Goal: Check status

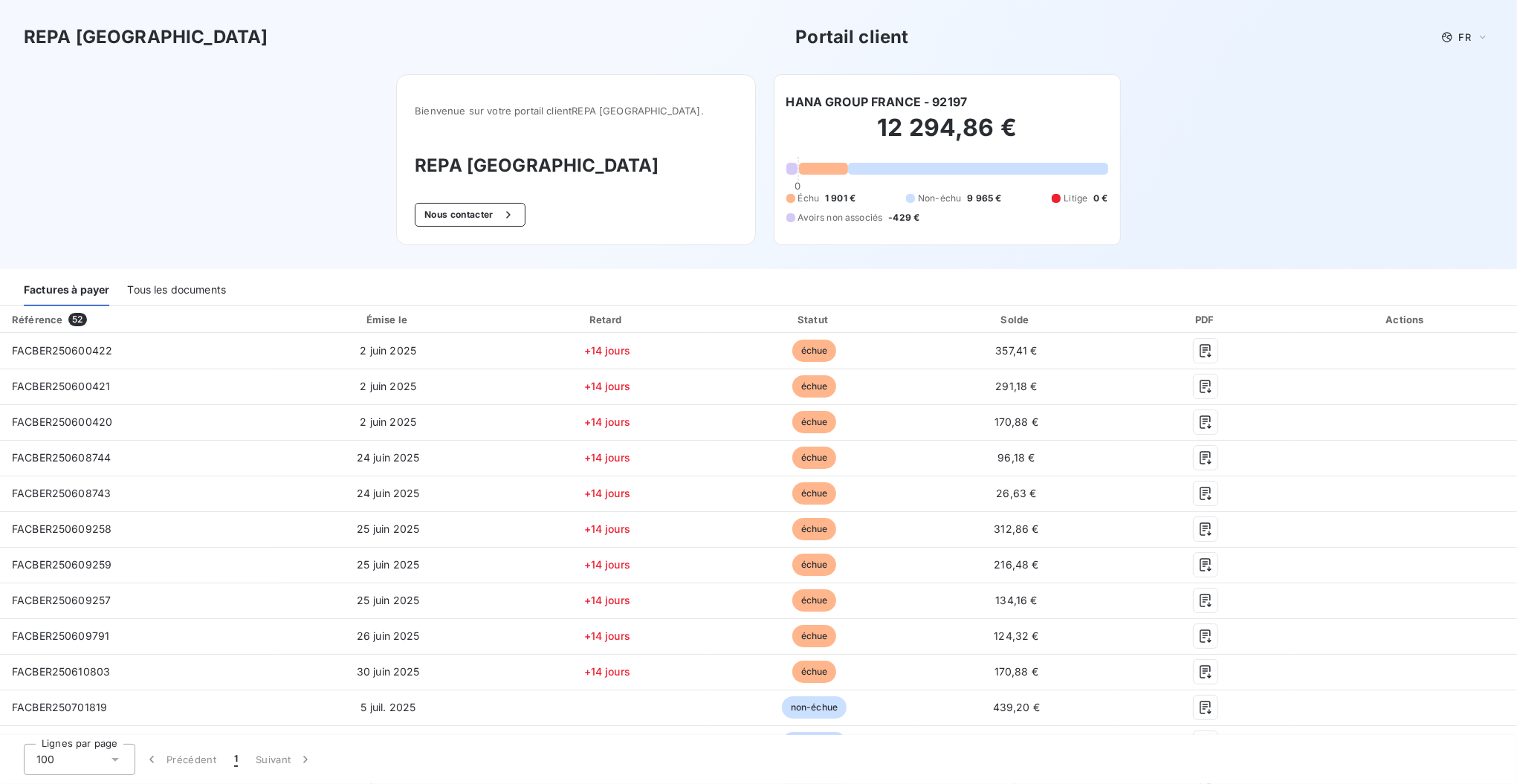
click at [189, 288] on div "Tous les documents" at bounding box center [176, 290] width 99 height 32
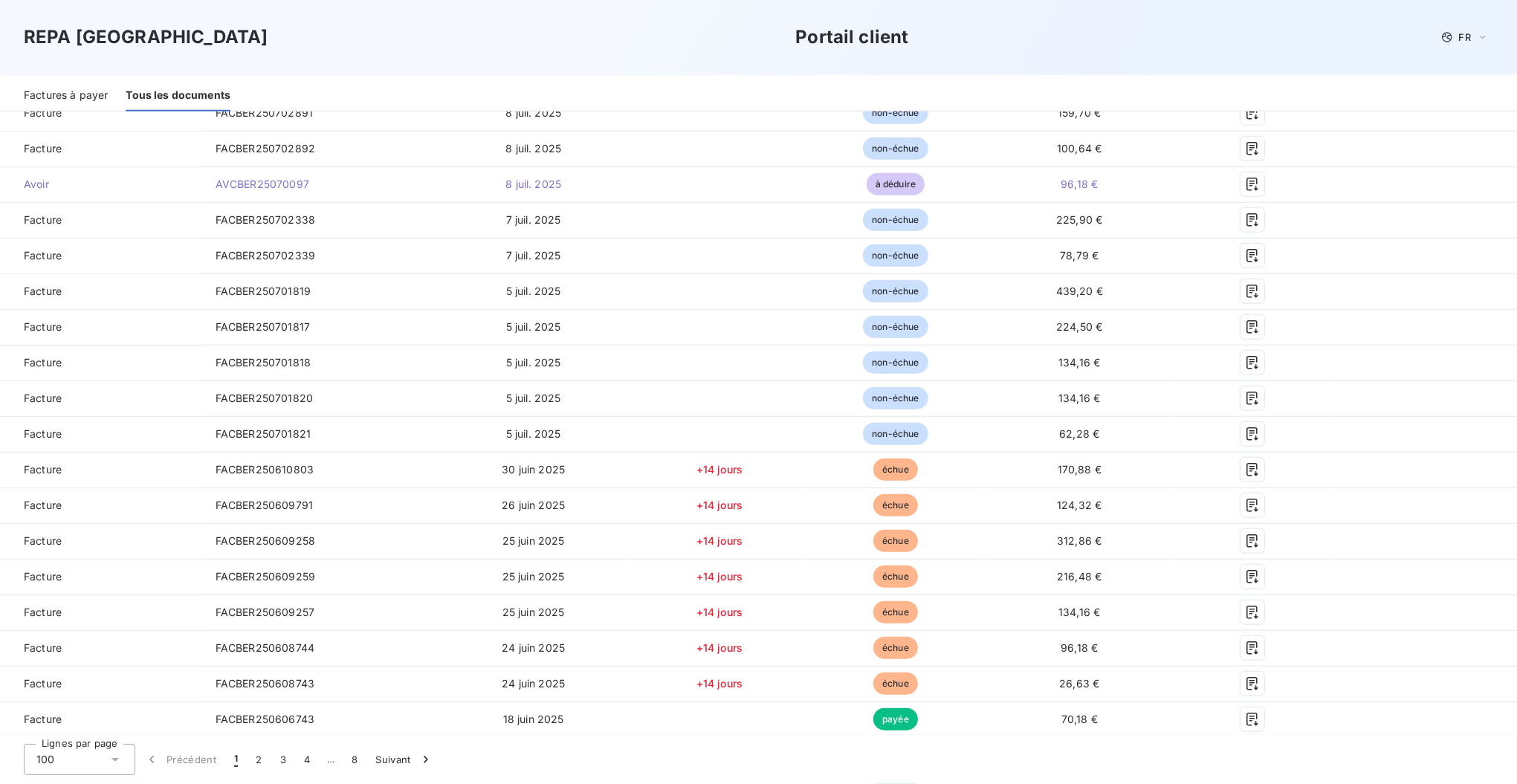
scroll to position [1764, 0]
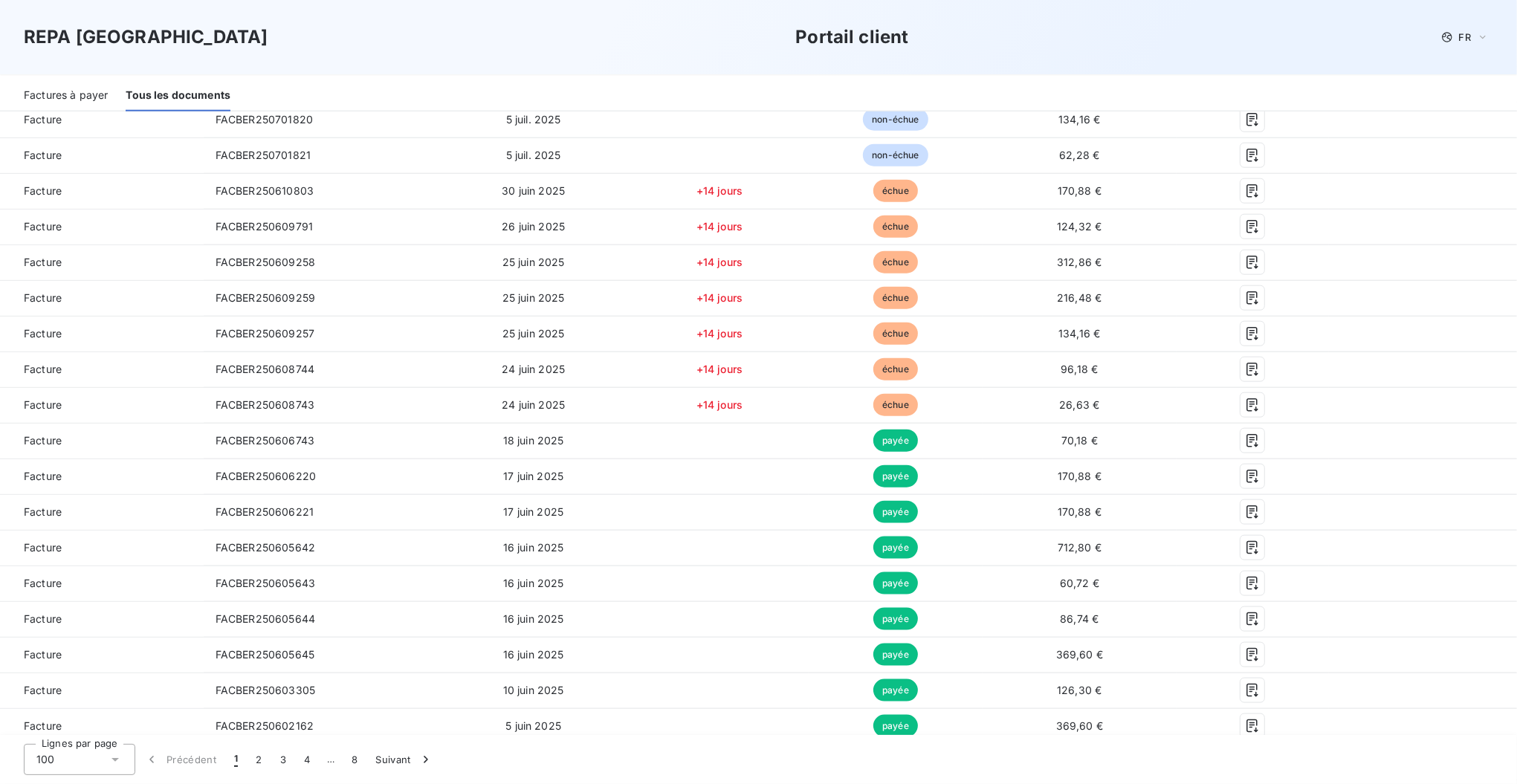
click at [67, 91] on div "Factures à payer" at bounding box center [66, 96] width 84 height 32
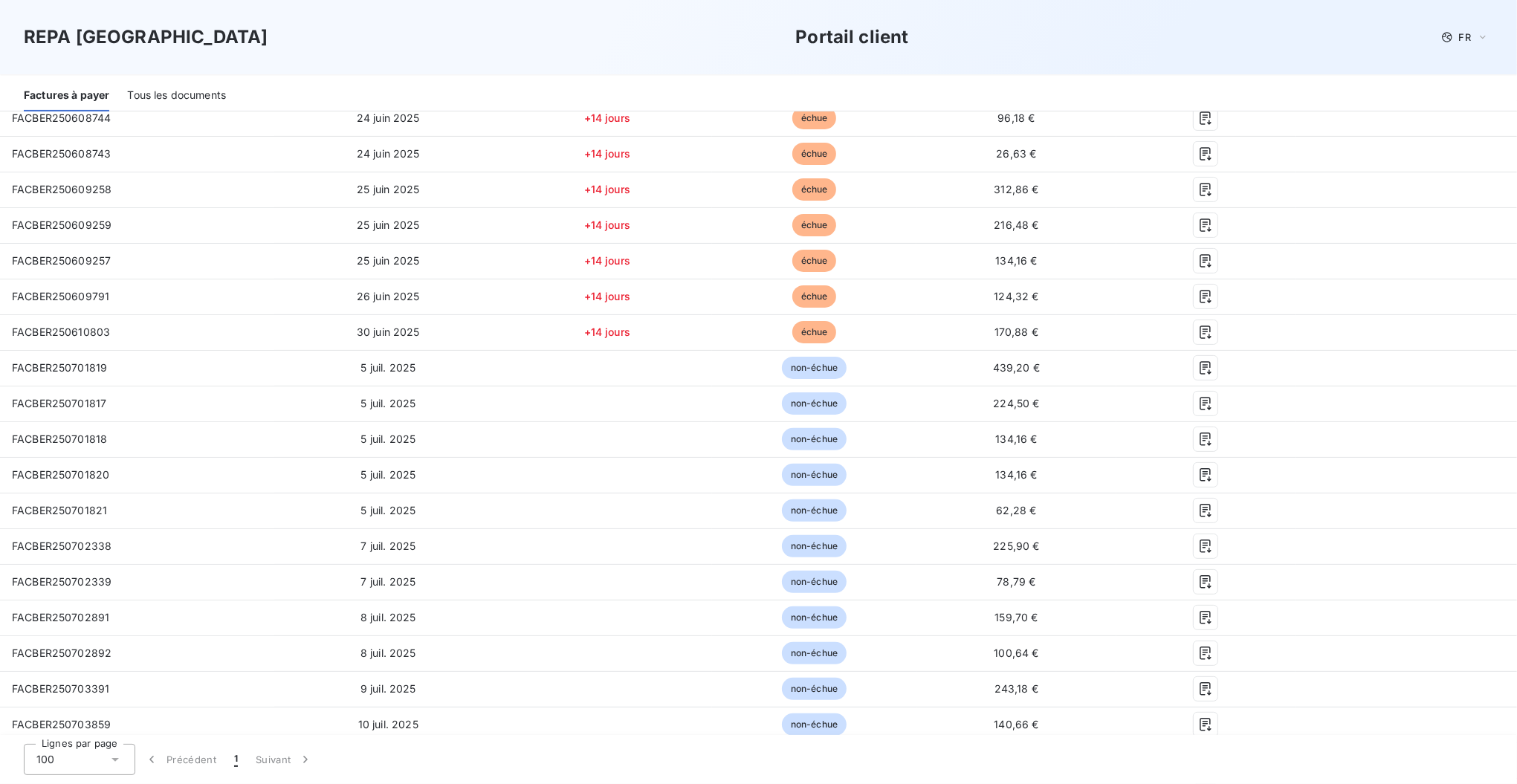
scroll to position [0, 0]
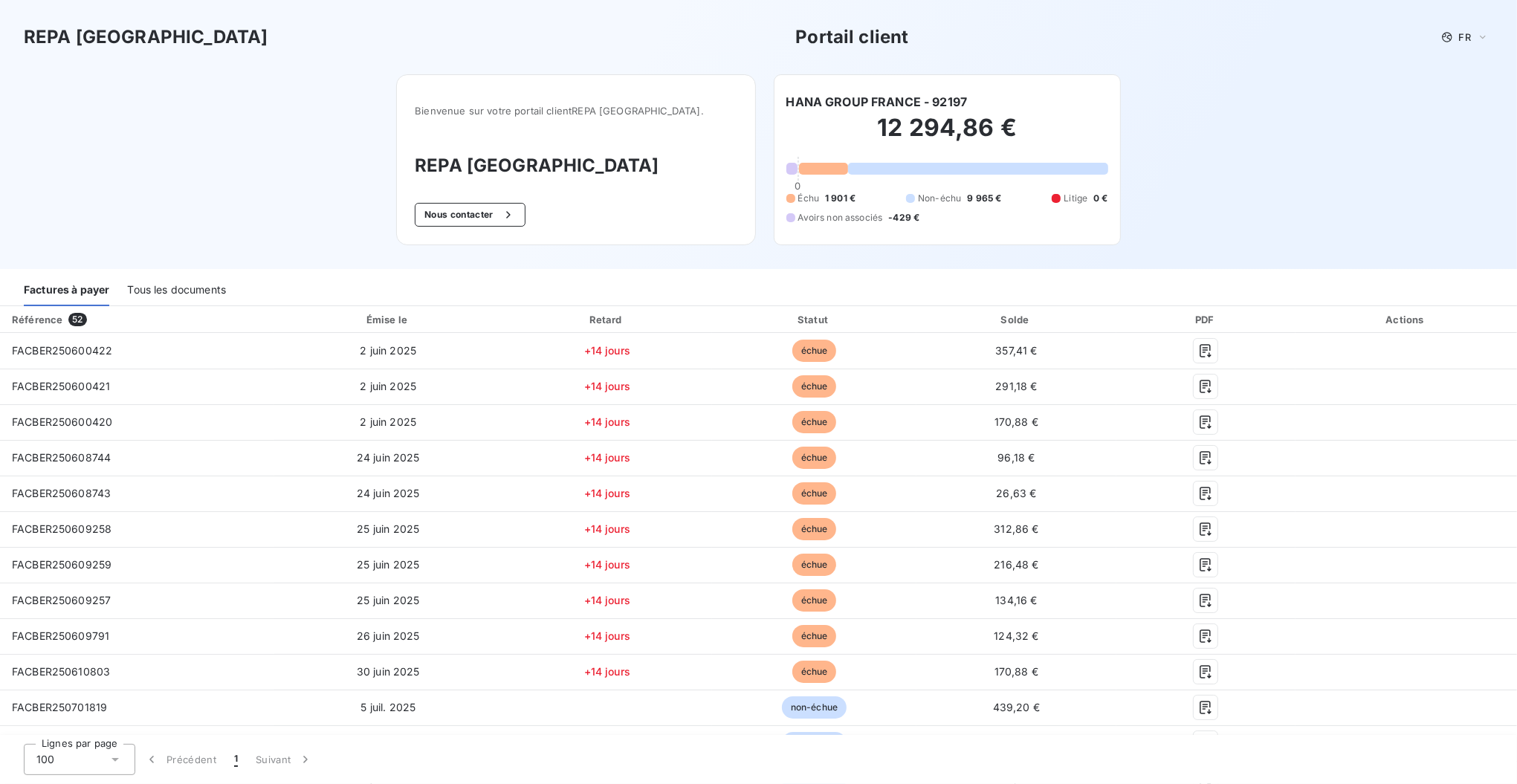
click at [190, 292] on div "Tous les documents" at bounding box center [176, 290] width 99 height 32
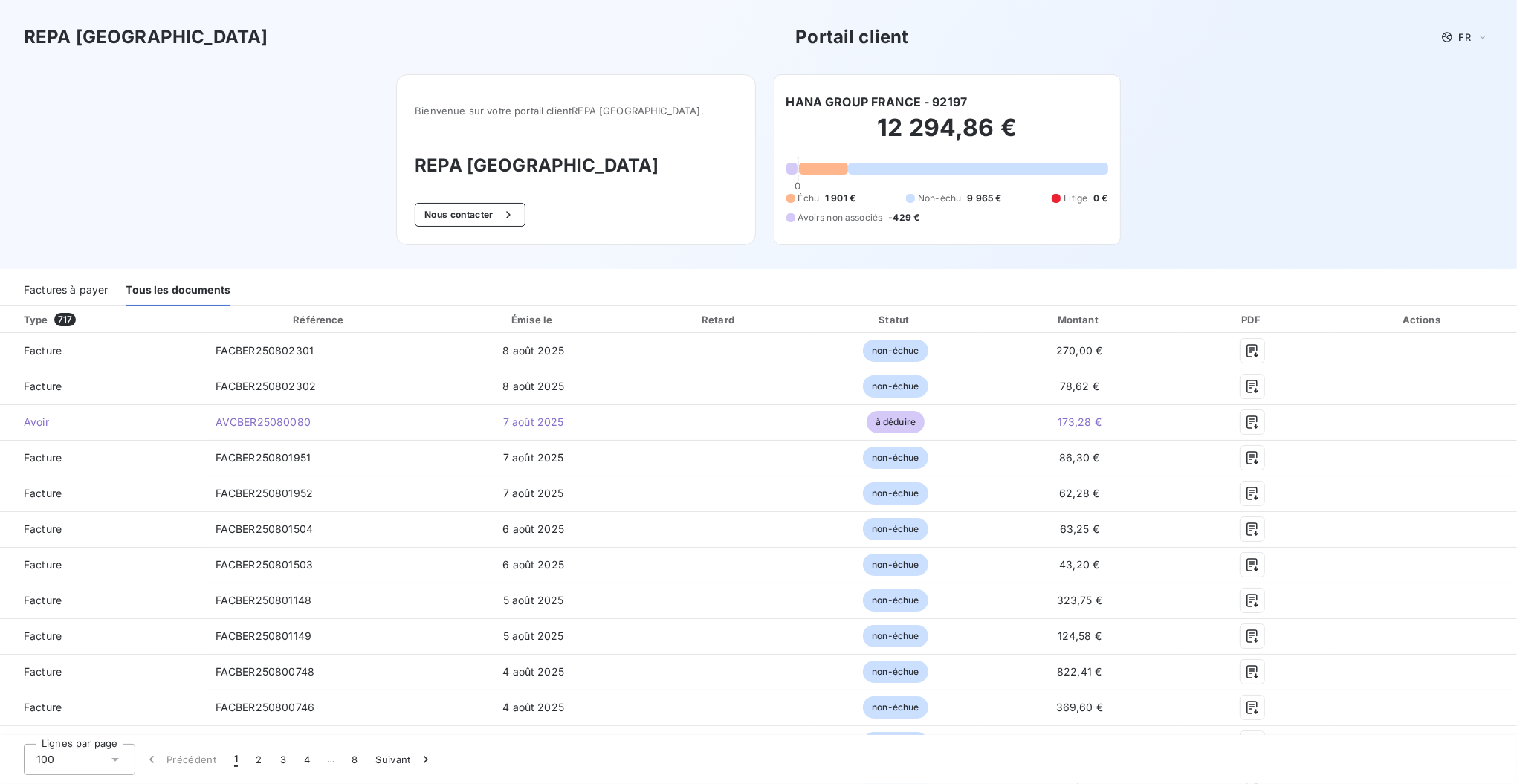
click at [117, 765] on icon at bounding box center [115, 759] width 15 height 15
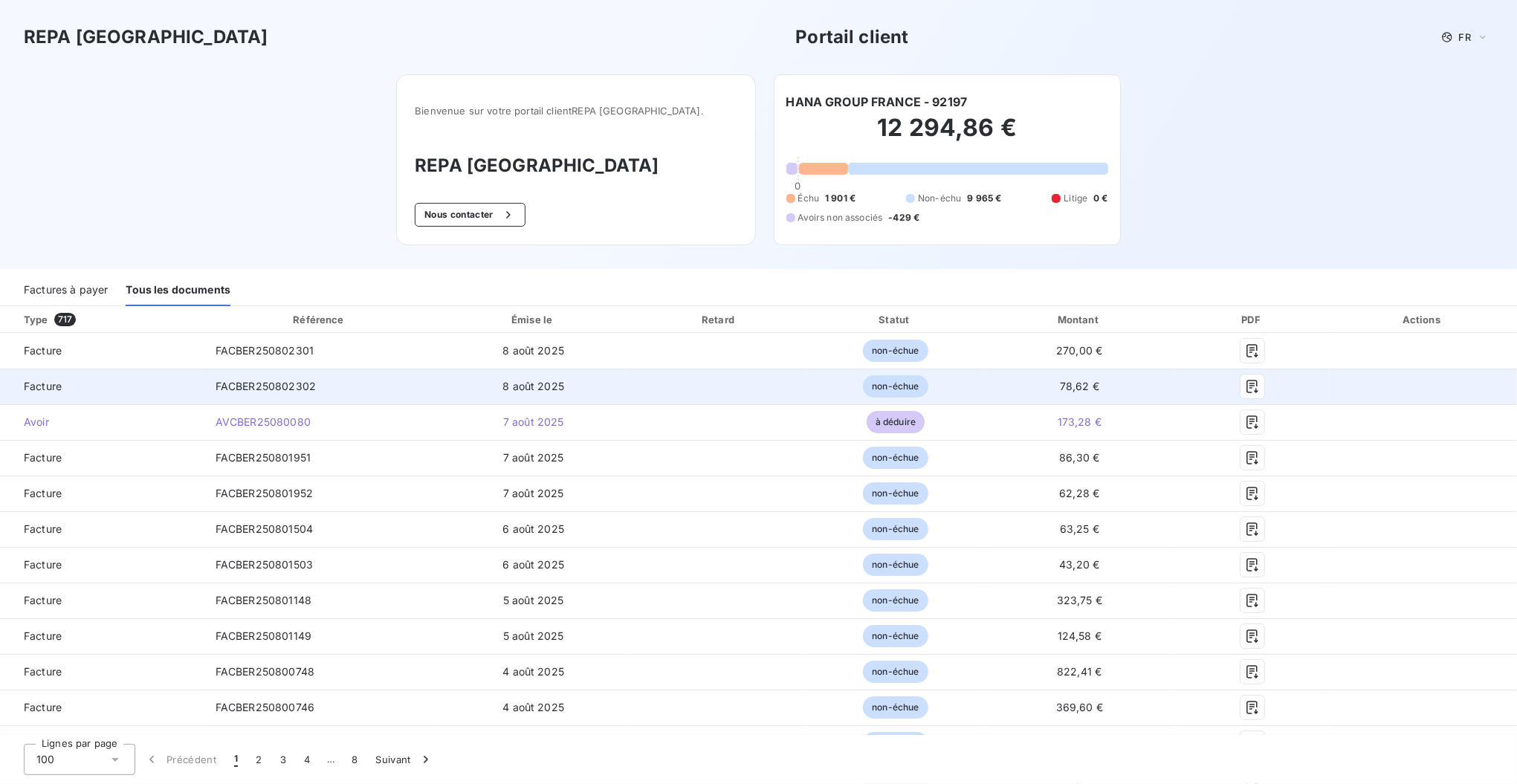
drag, startPoint x: 18, startPoint y: 313, endPoint x: 558, endPoint y: 394, distance: 546.0
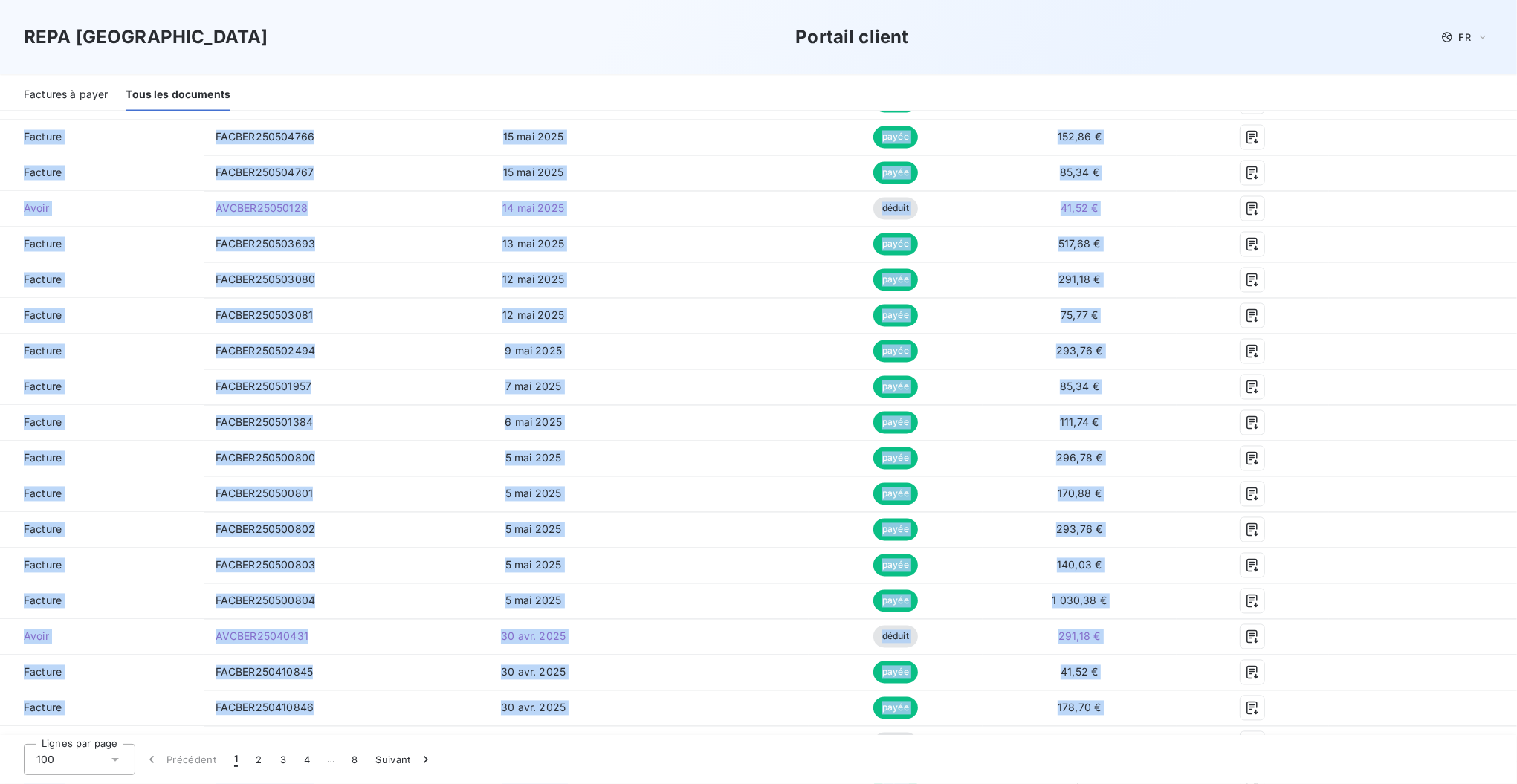
scroll to position [3362, 0]
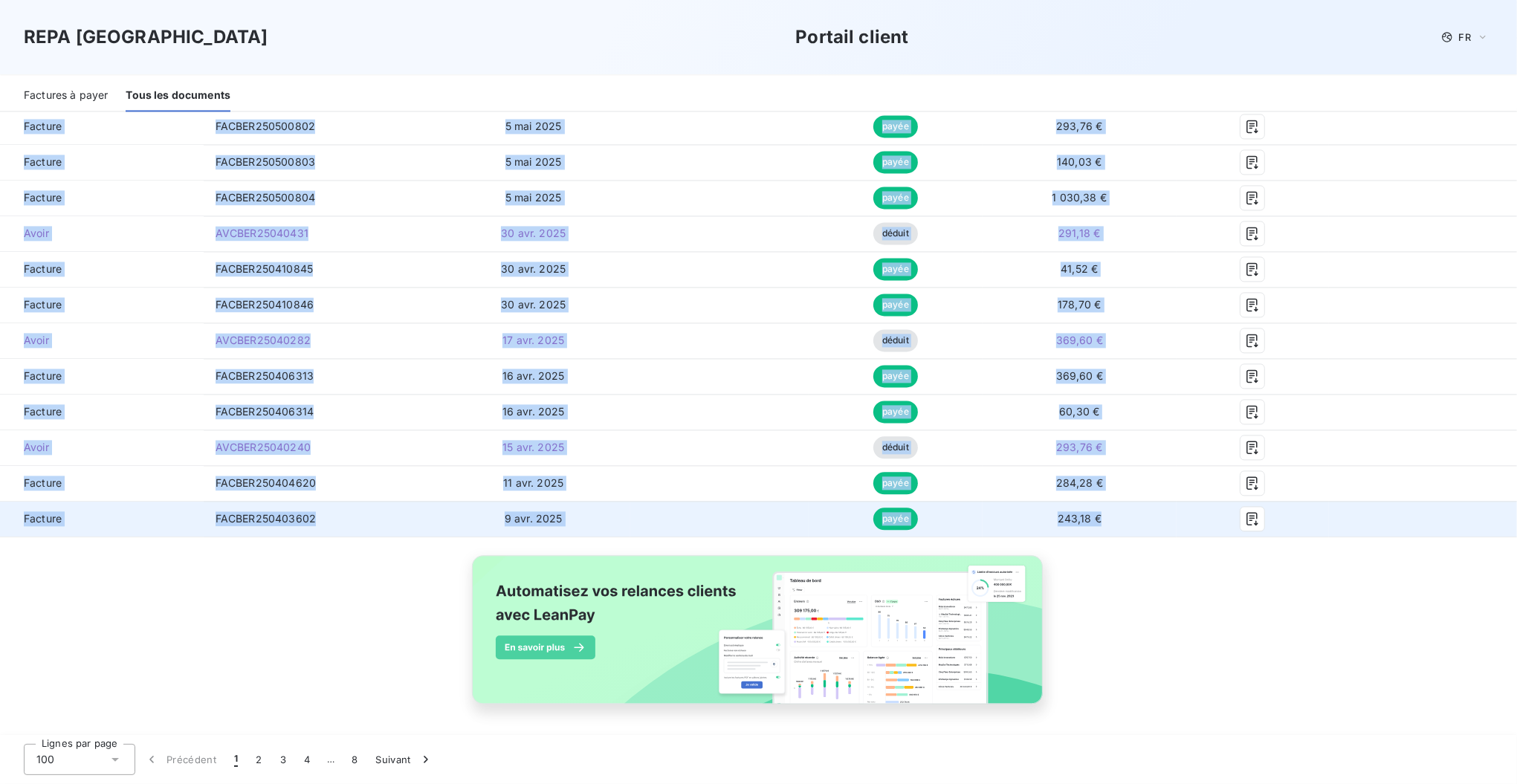
drag, startPoint x: 9, startPoint y: 351, endPoint x: 1113, endPoint y: 518, distance: 1116.6
copy tbody "Loremip DOLORS265460085 1 amet 0305 con-adipi 399,25 € Elitsed DOEIUS751740586 …"
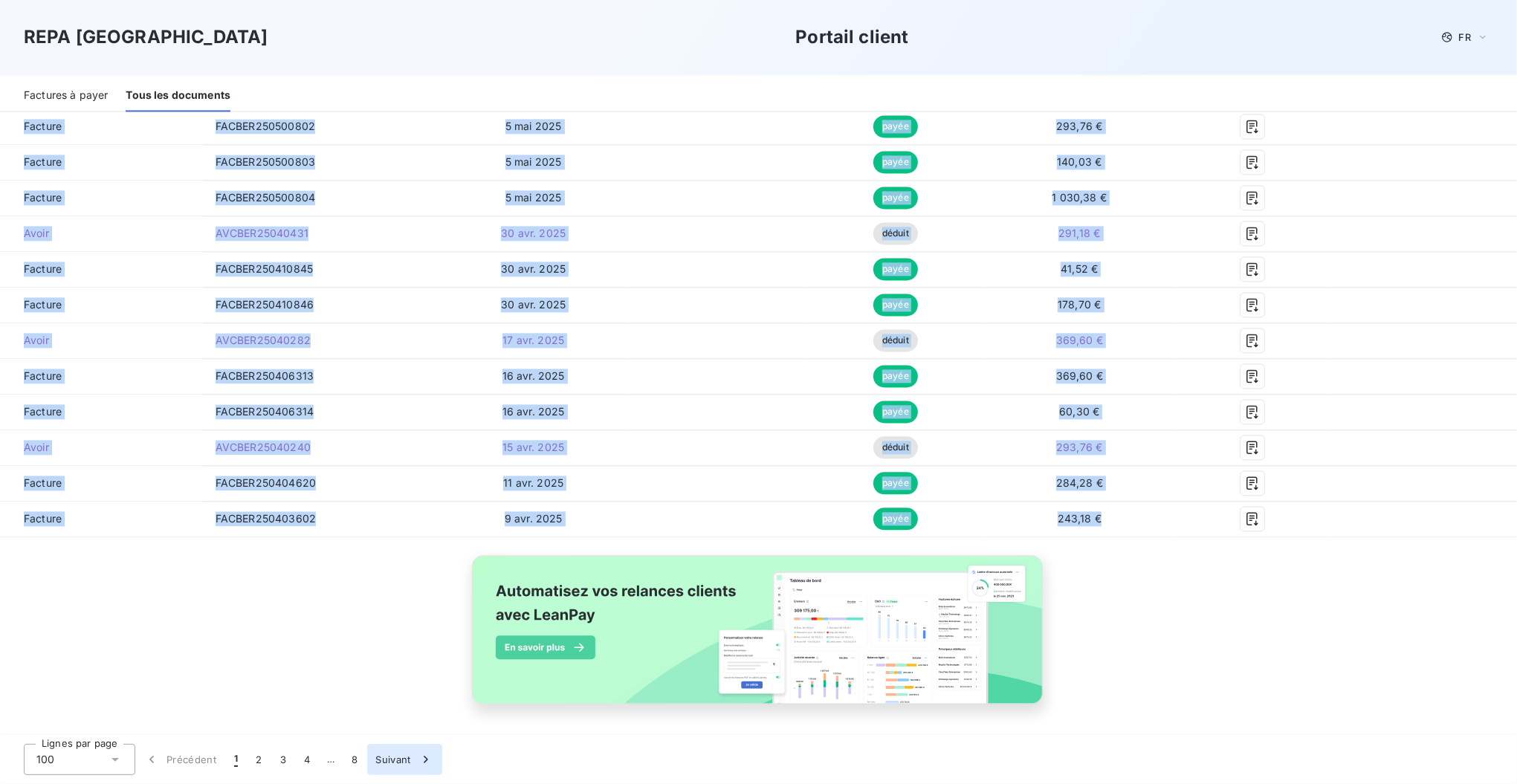
click at [256, 767] on button "2" at bounding box center [258, 760] width 24 height 32
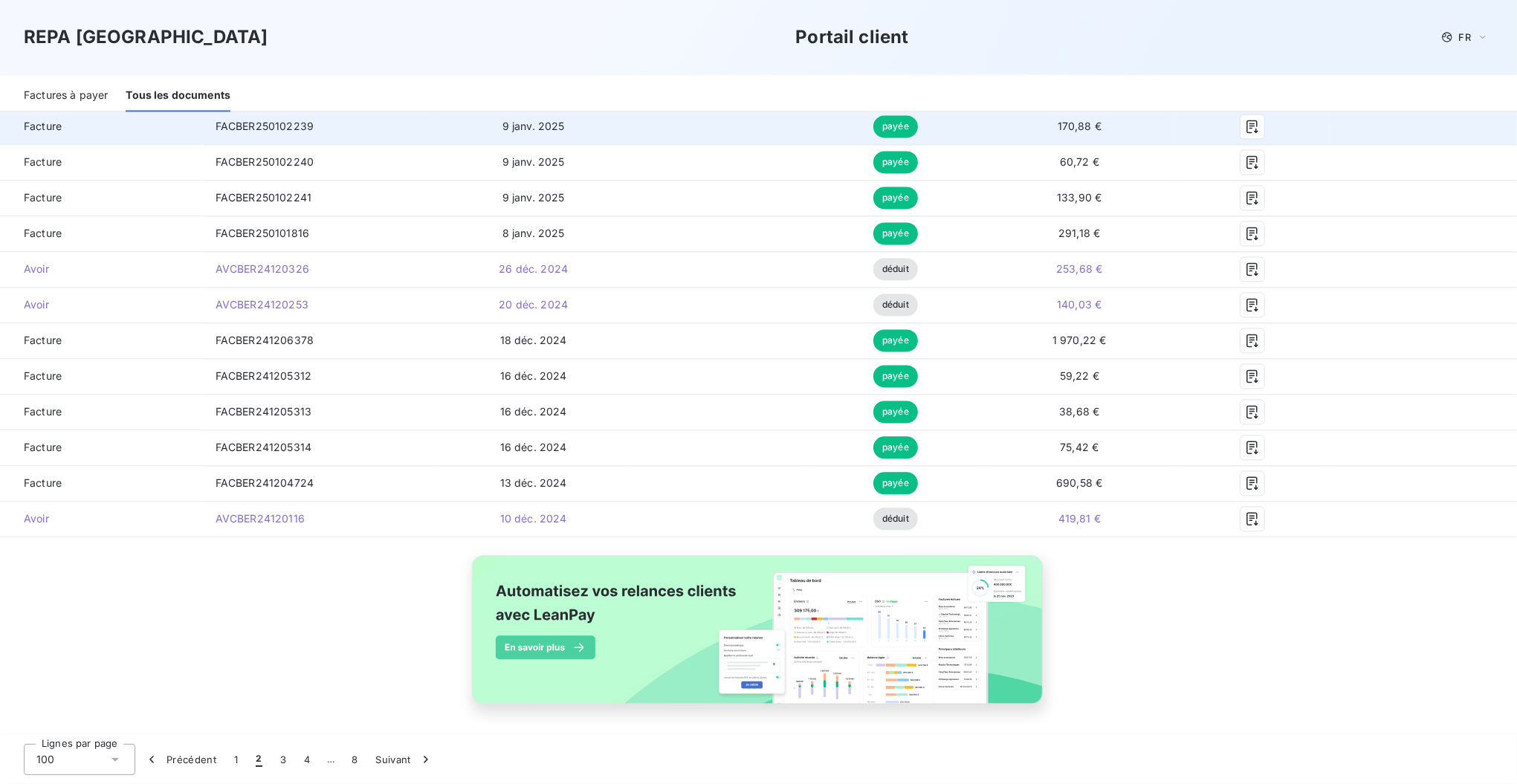
click at [17, 123] on span "Facture" at bounding box center [102, 126] width 179 height 15
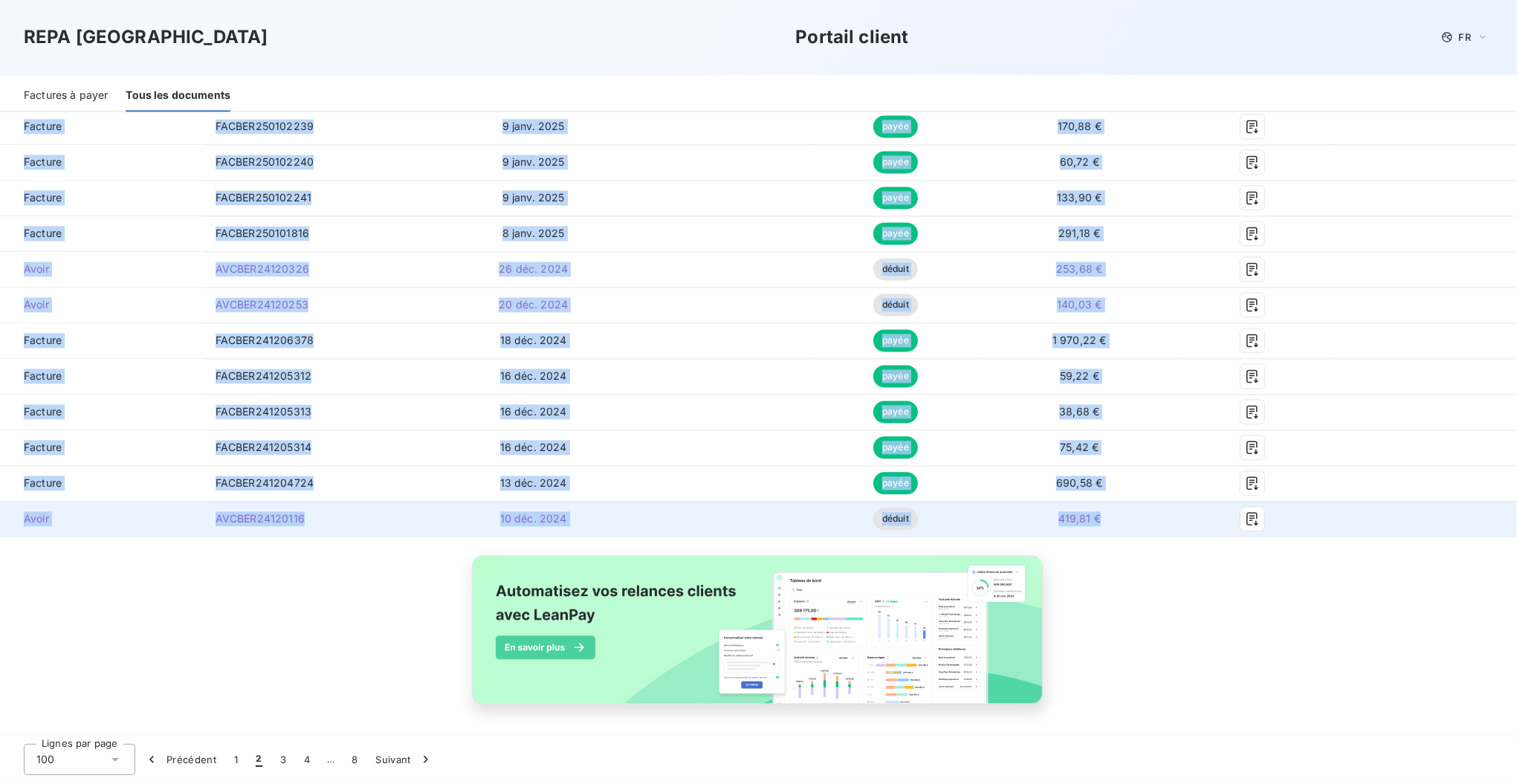
drag, startPoint x: 12, startPoint y: 347, endPoint x: 1119, endPoint y: 522, distance: 1120.7
copy tbody "Loremip DOLORS353077657 5 ame. 3295 conse 22,73 € Adipisc ELITSE462668176 4 doe…"
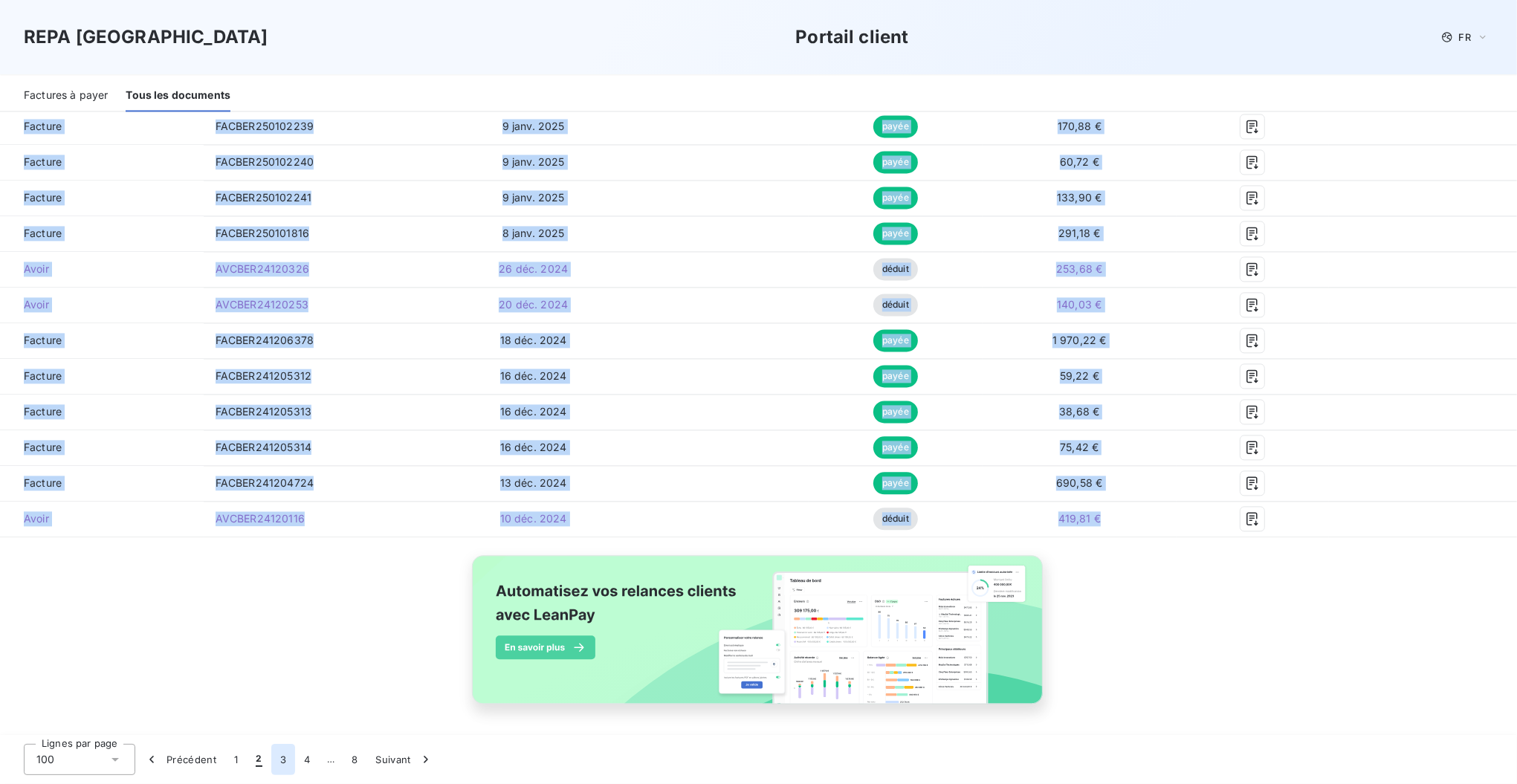
click at [286, 760] on button "3" at bounding box center [283, 760] width 24 height 32
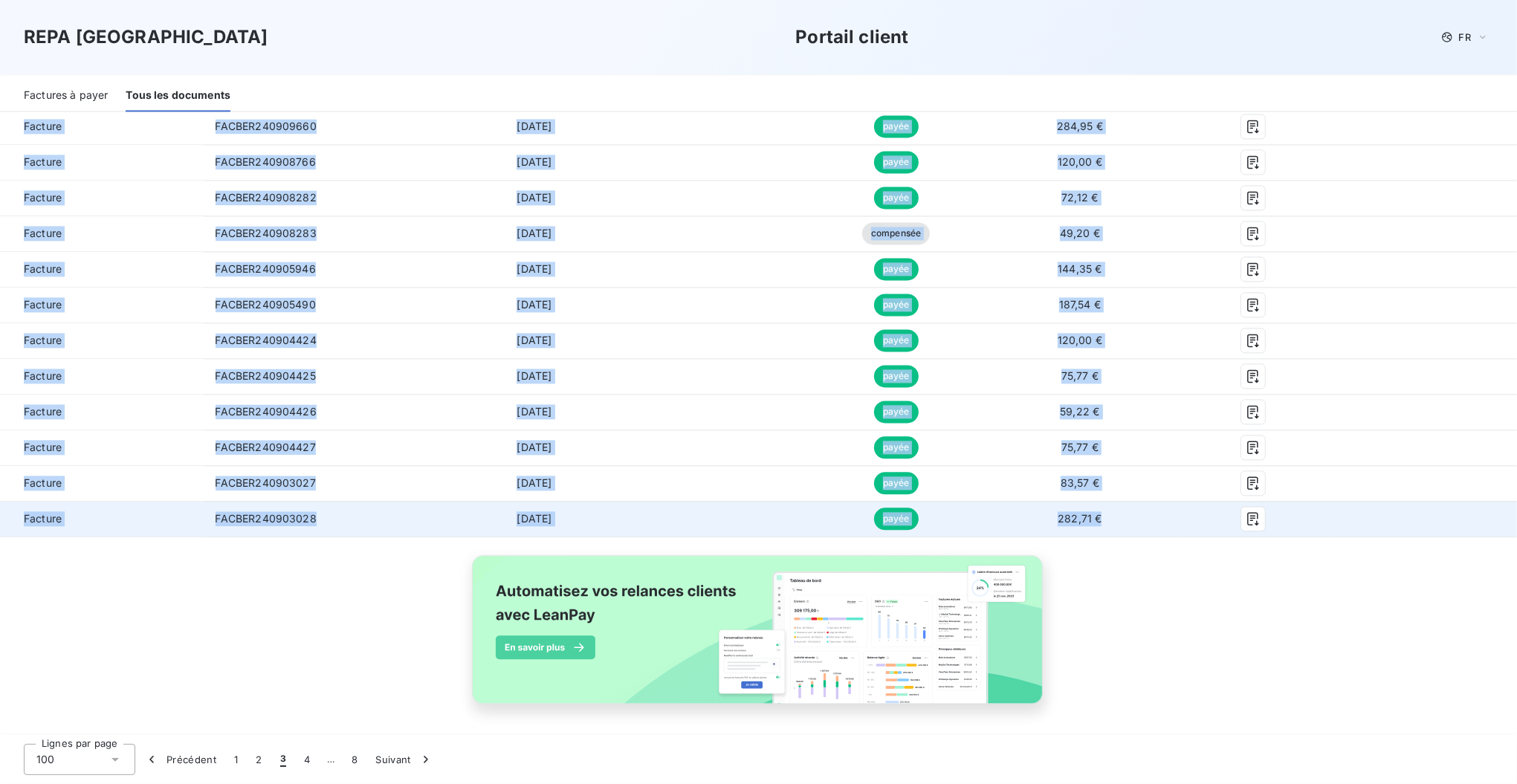
drag, startPoint x: 13, startPoint y: 346, endPoint x: 1095, endPoint y: 516, distance: 1095.3
copy tbody "Loremip DOLORS988802347 98 ame. 3946 conse 778,44 € Adipisc ELITSE207595147 93 …"
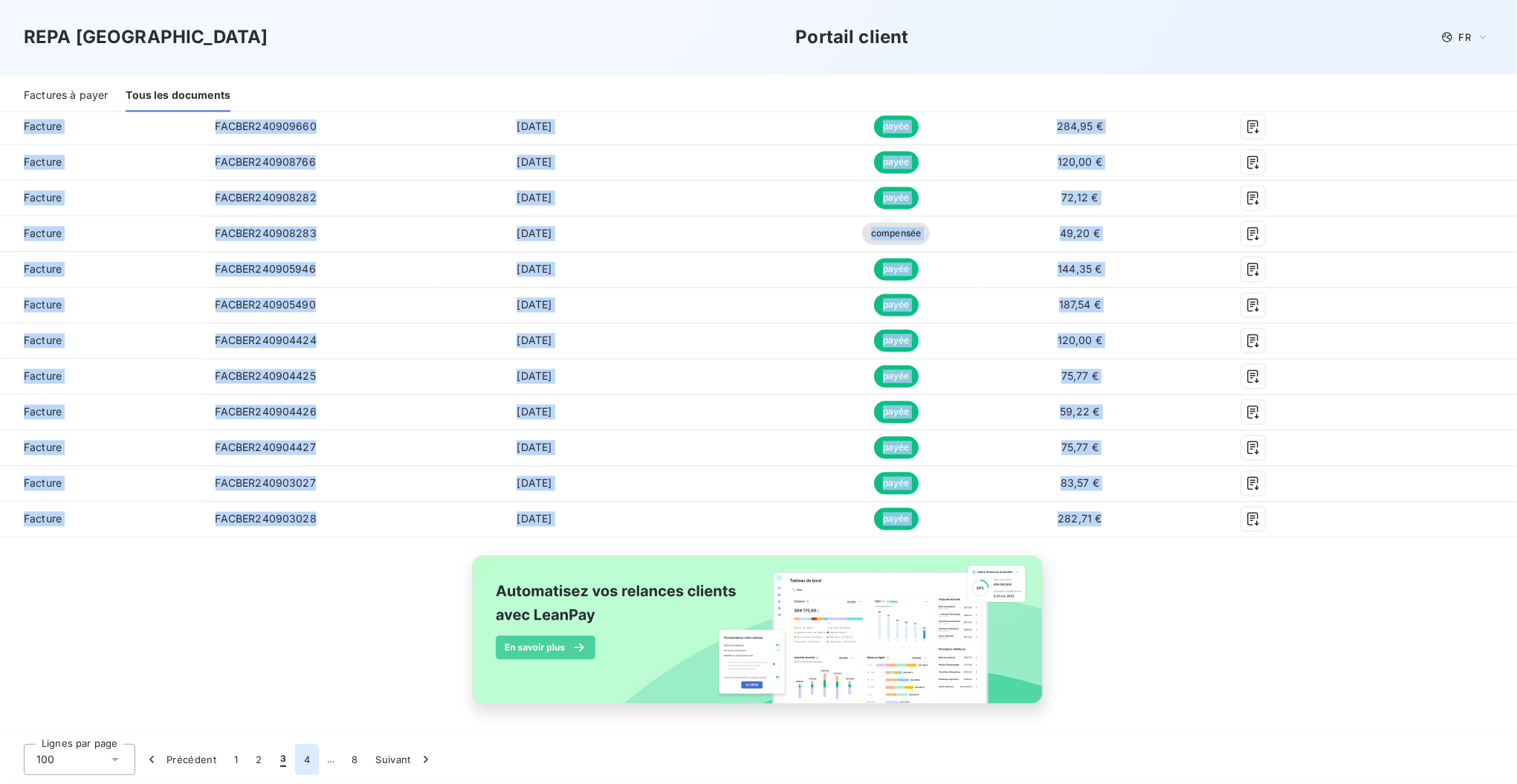
click at [305, 760] on button "4" at bounding box center [306, 760] width 24 height 32
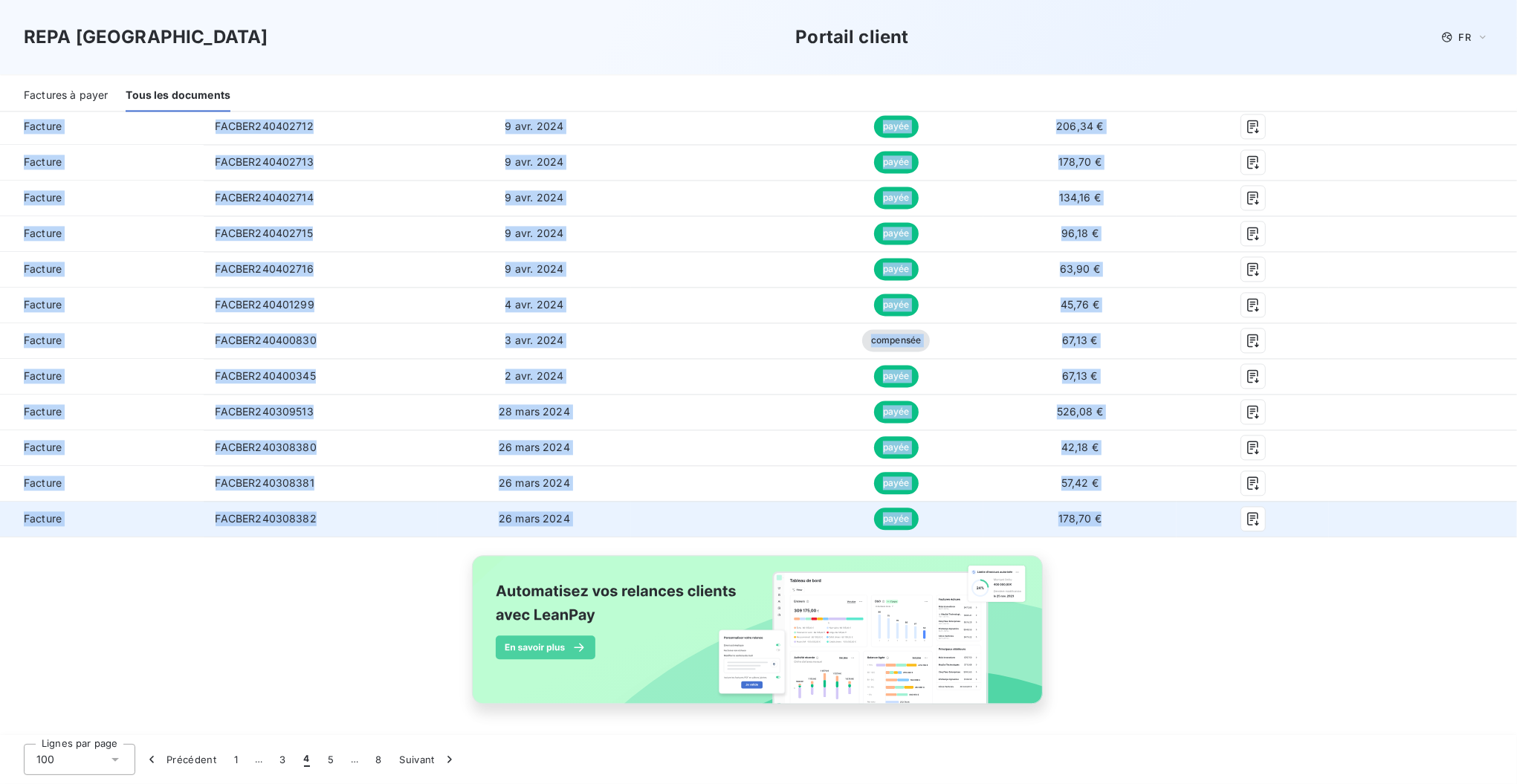
drag, startPoint x: 13, startPoint y: 354, endPoint x: 1115, endPoint y: 514, distance: 1113.6
copy tbody "Loremip DOLORS184681925 1 amet. 5482 conse 567,09 € Adipisc ELITSE753137550 82 …"
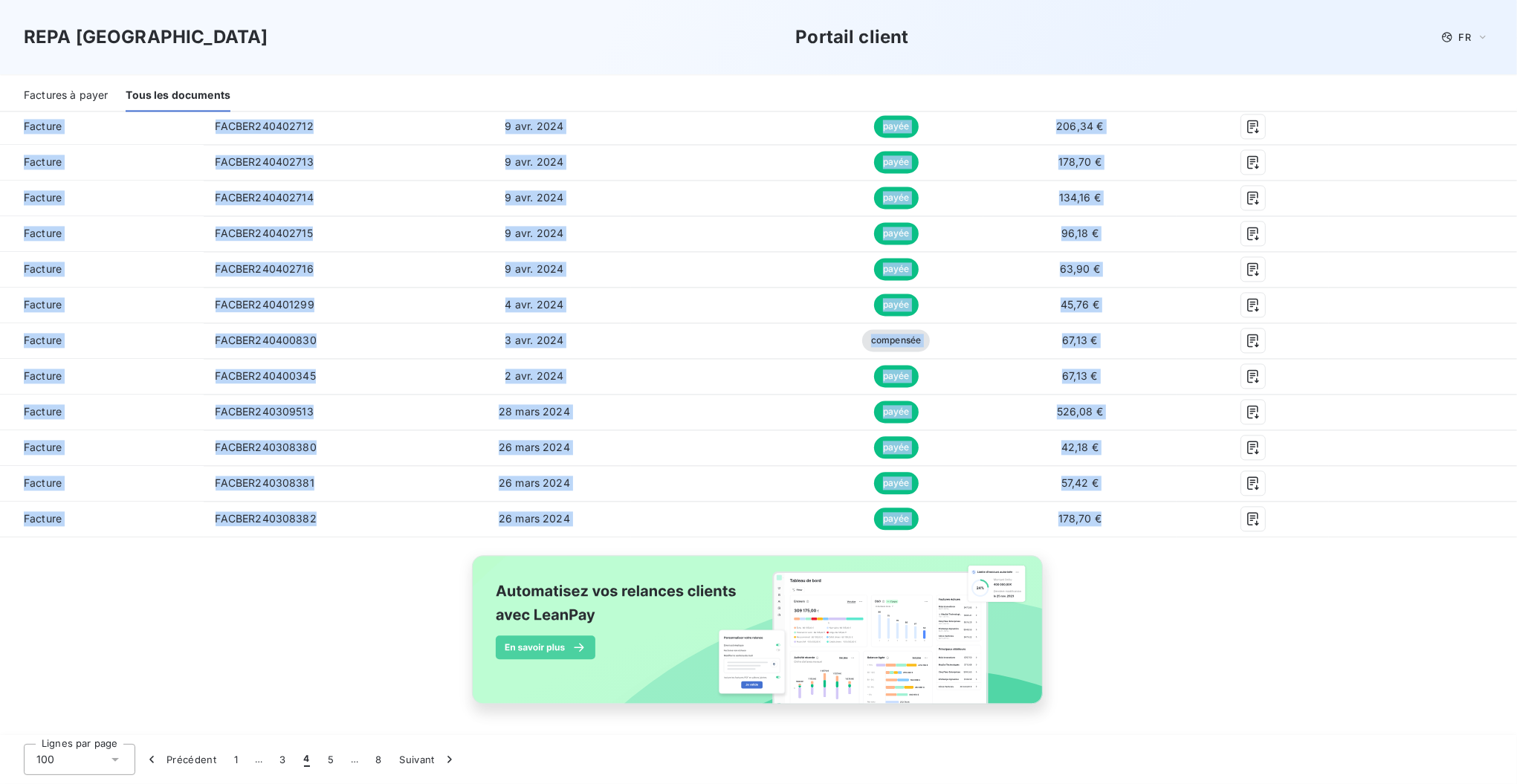
click at [328, 760] on button "5" at bounding box center [330, 760] width 24 height 32
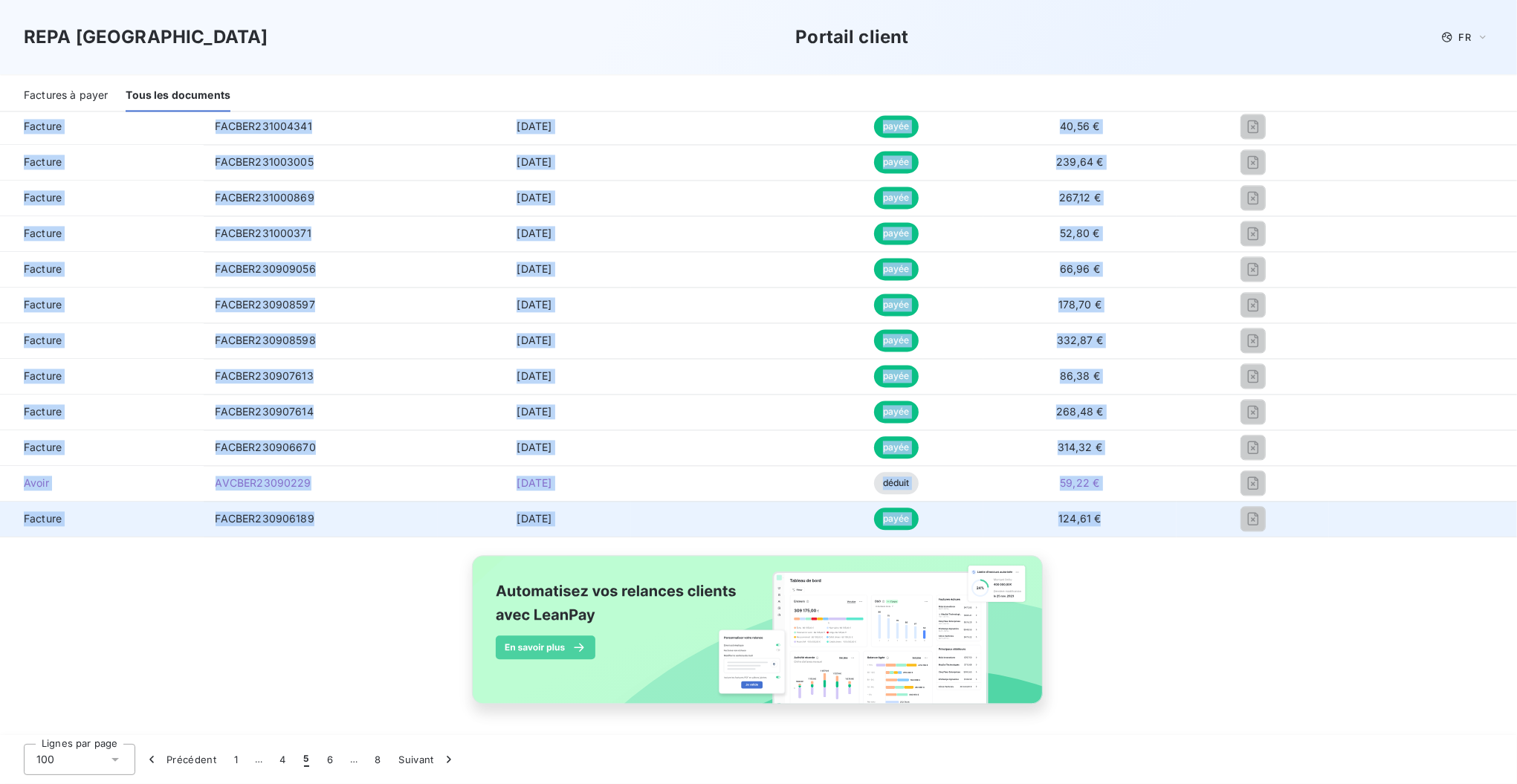
drag, startPoint x: 15, startPoint y: 347, endPoint x: 1105, endPoint y: 501, distance: 1100.8
copy tbody "Loremip DOLORS427200440 00 amet 0074 conse 60,26 € Adipisc ELITSE261719769 60 d…"
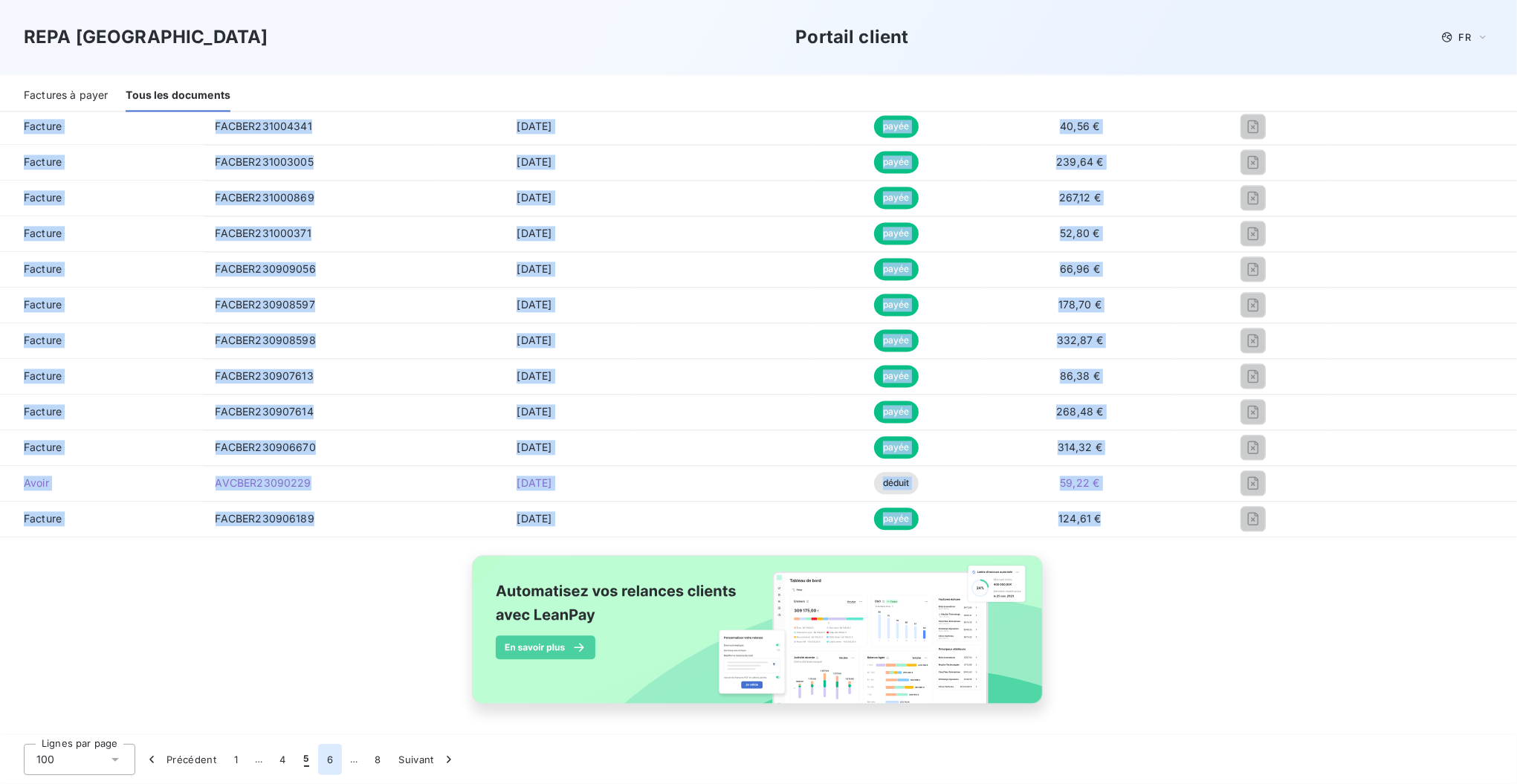
click at [331, 761] on button "6" at bounding box center [329, 760] width 24 height 32
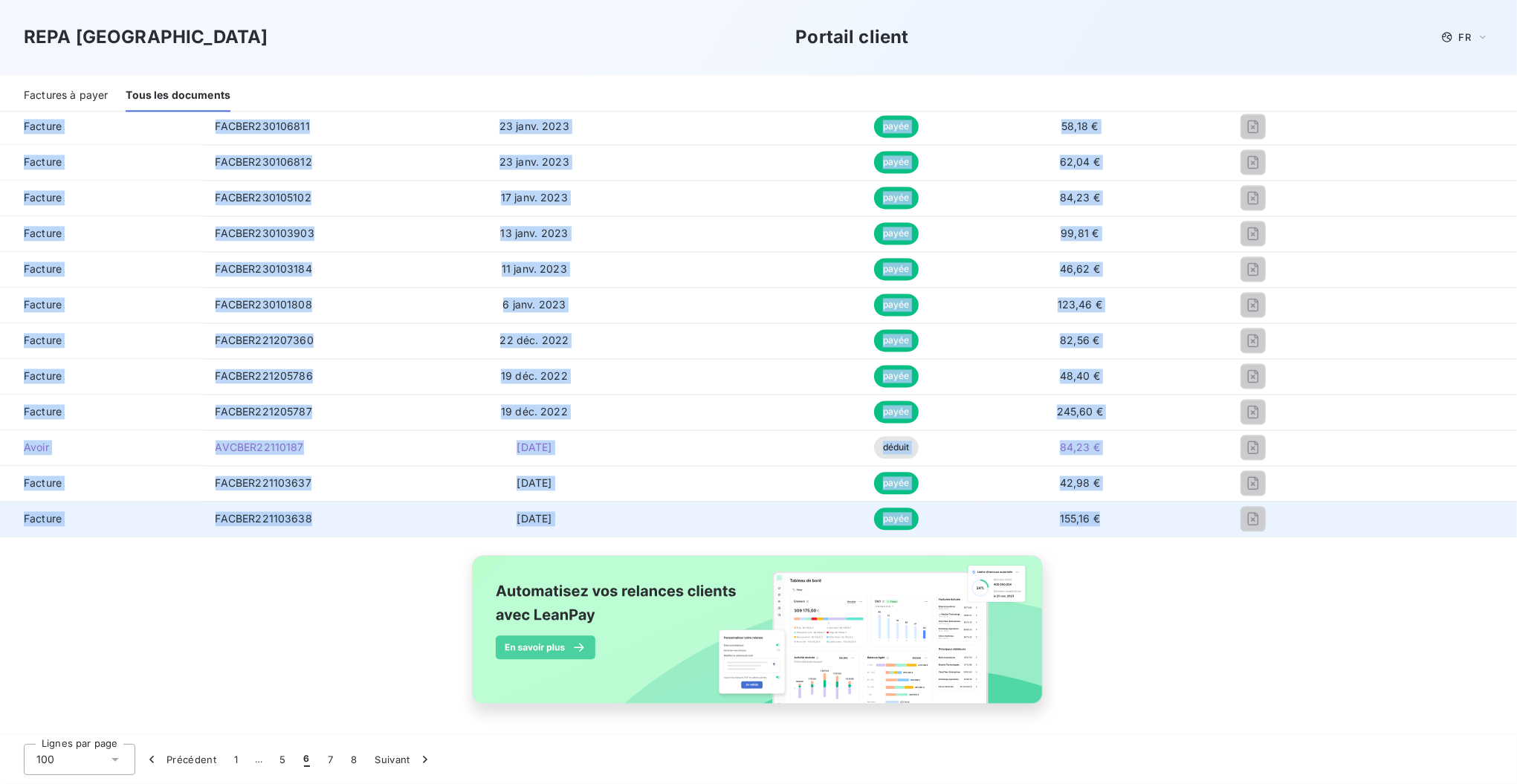
drag, startPoint x: 13, startPoint y: 349, endPoint x: 1097, endPoint y: 514, distance: 1096.5
copy tbody "Loremip DOLORS578554220 67 amet. 5672 conse 269,13 € Adipisc ELITSE252761850 54…"
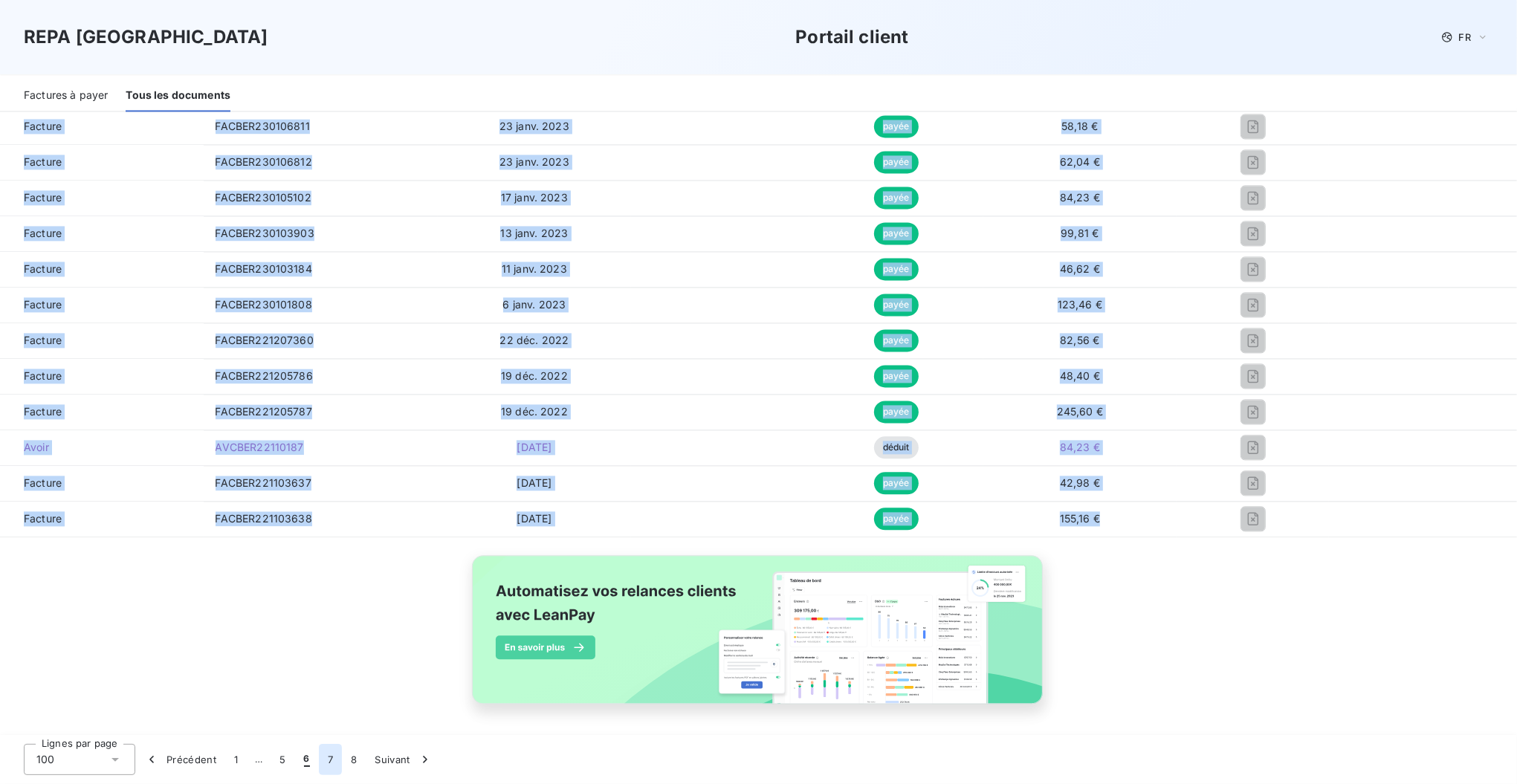
click at [327, 760] on button "7" at bounding box center [330, 760] width 23 height 32
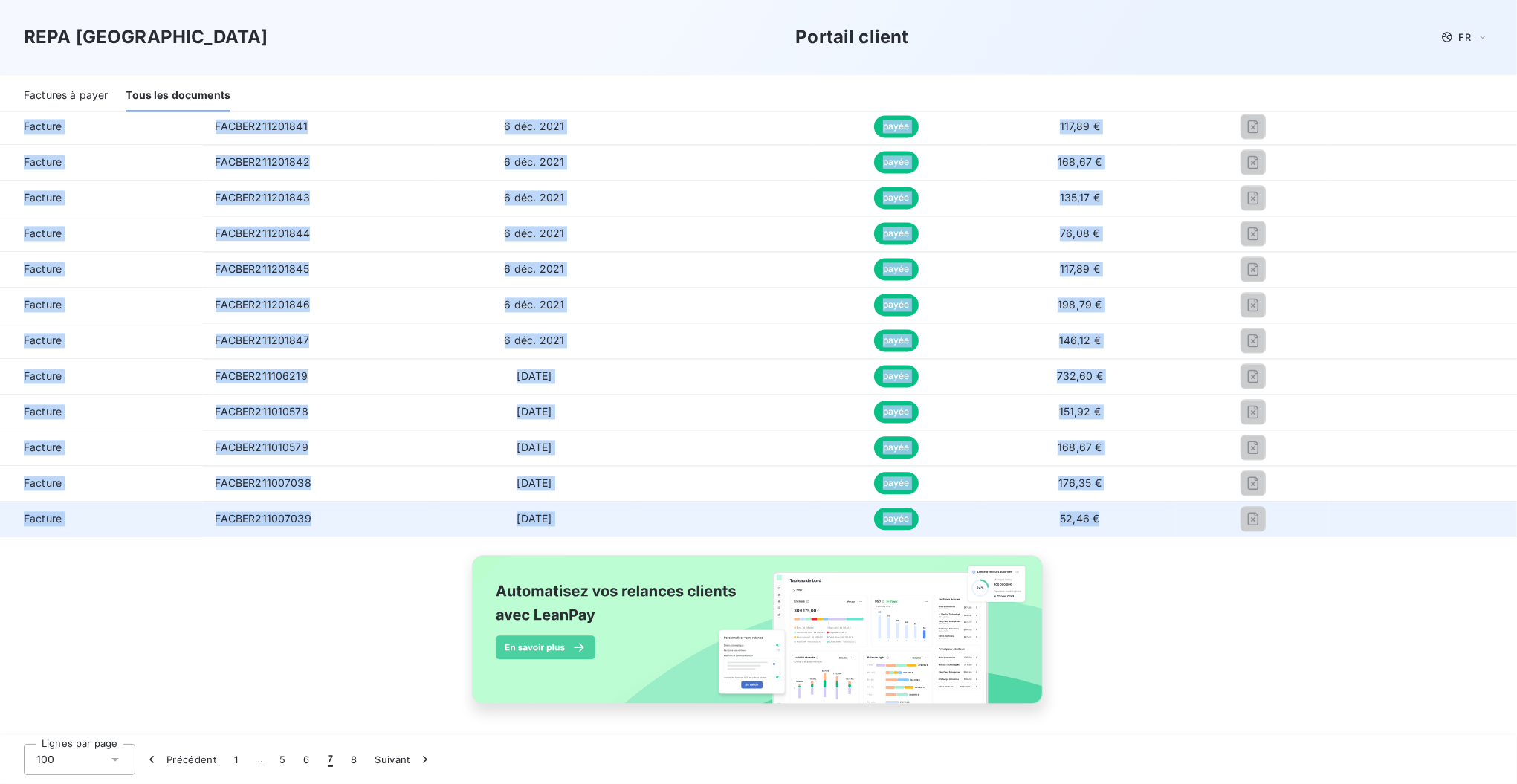
drag, startPoint x: 20, startPoint y: 349, endPoint x: 1090, endPoint y: 520, distance: 1083.6
copy tbody "Loremip DOLORS723496107 3 ame. 8605 consectet 07,72 € Adipisc ELITSE211596237 1…"
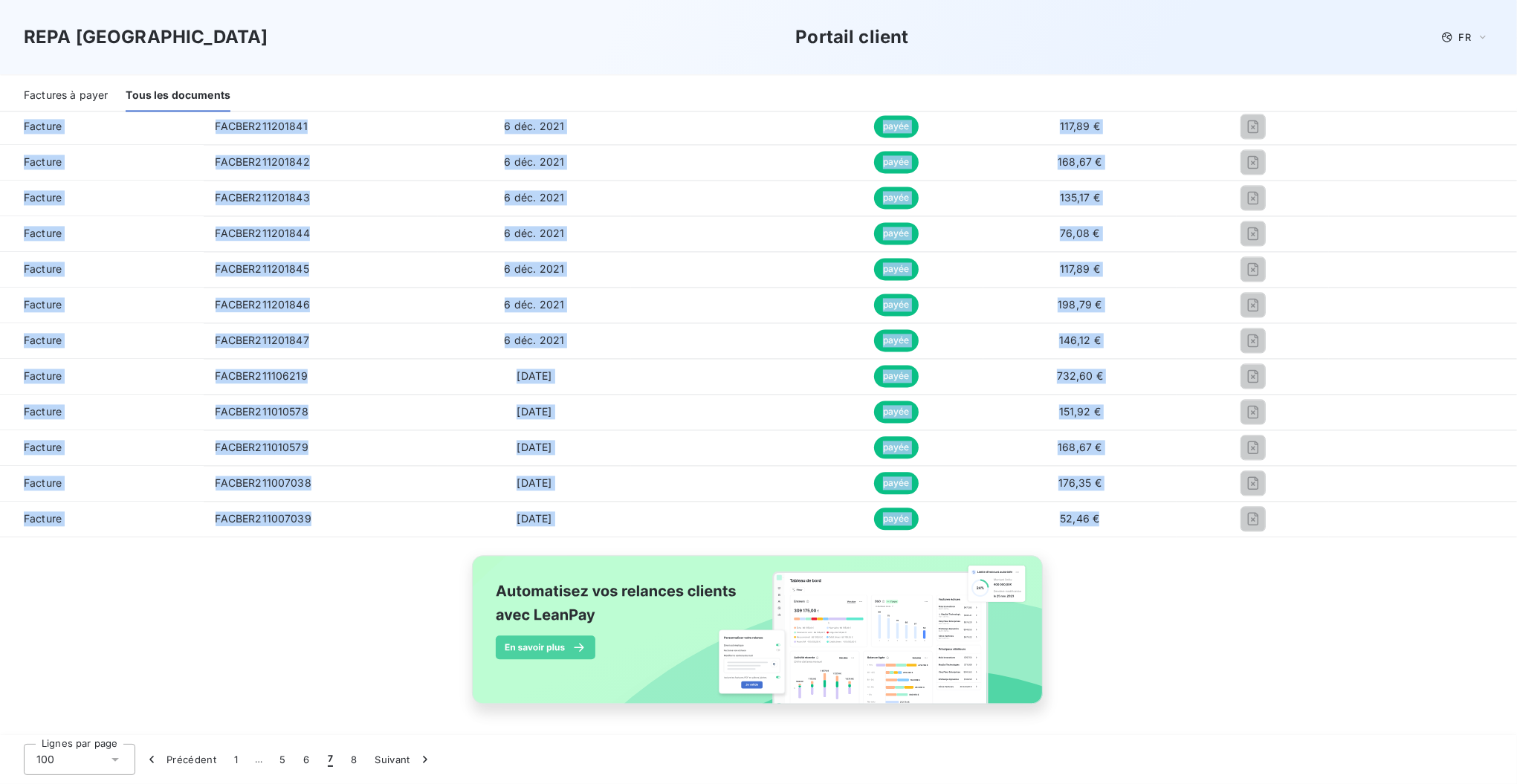
click at [355, 761] on button "8" at bounding box center [354, 760] width 24 height 32
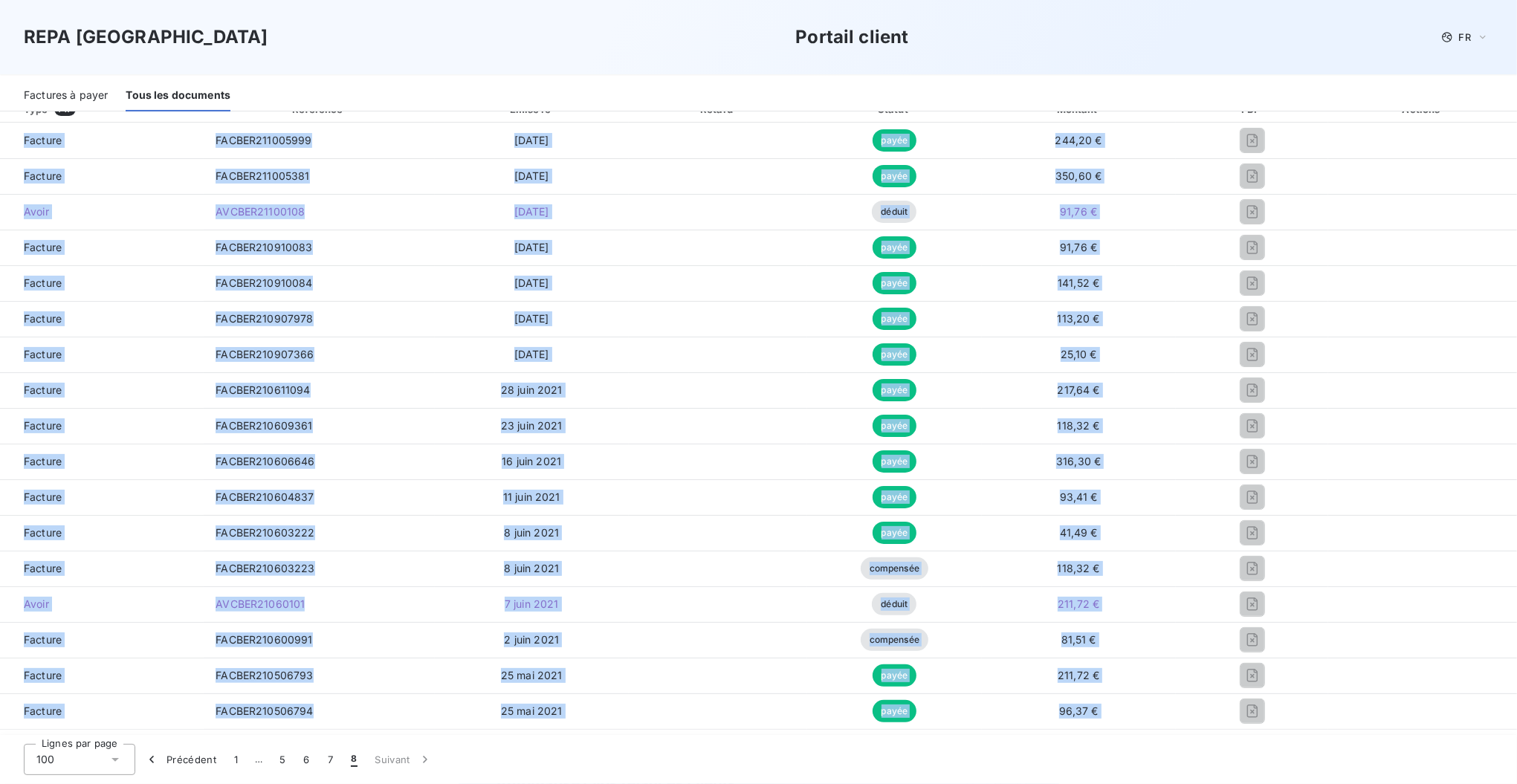
scroll to position [403, 0]
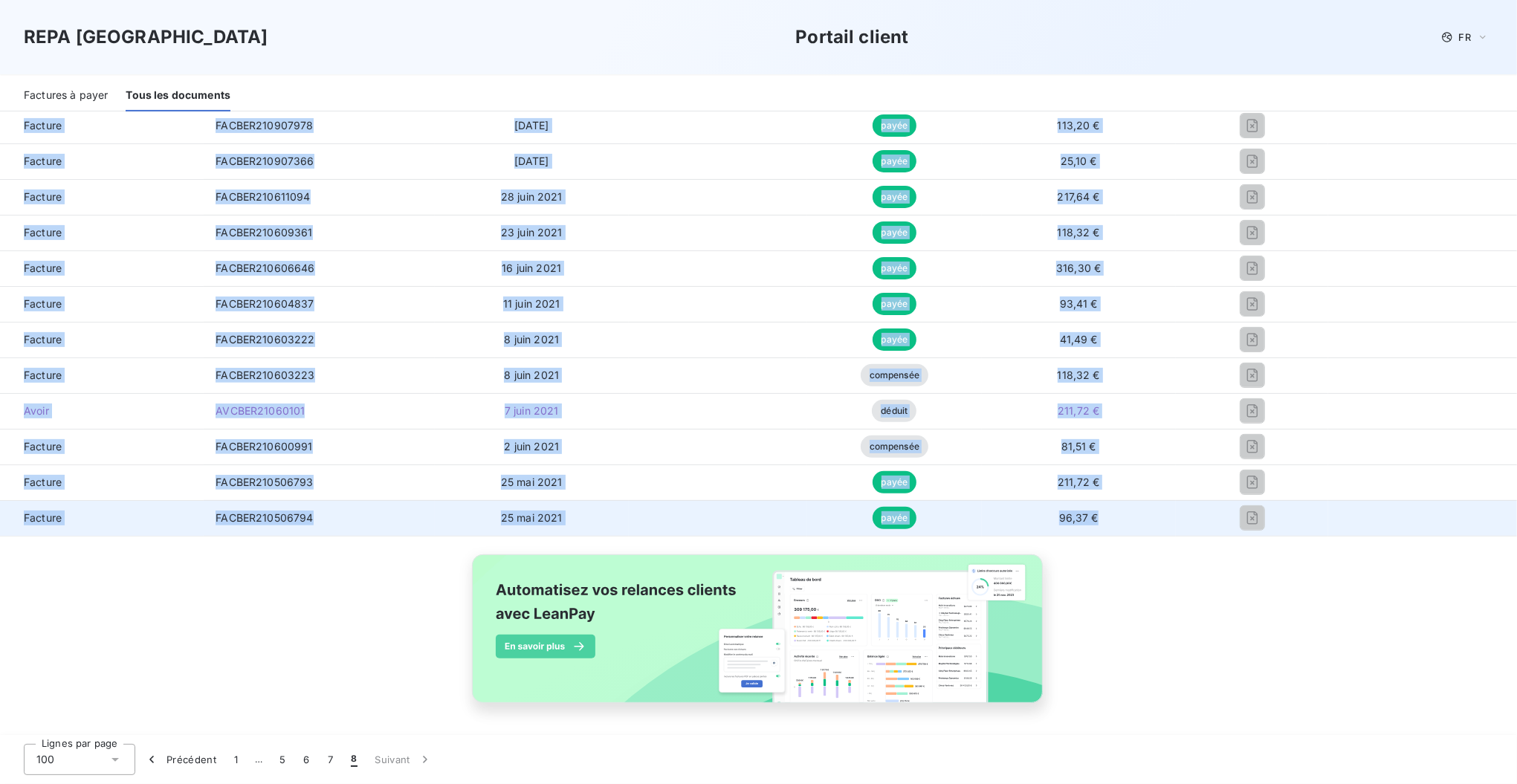
drag, startPoint x: 18, startPoint y: 350, endPoint x: 1105, endPoint y: 524, distance: 1100.8
click at [1105, 524] on tbody "Facture FACBER211005999 [DATE] payée 244,20 € Facture FACBER211005381 [DATE] pa…" at bounding box center [758, 232] width 1517 height 606
drag, startPoint x: 1105, startPoint y: 524, endPoint x: 1078, endPoint y: 516, distance: 28.2
copy tbody "Facture FACBER211005999 [DATE] payée 244,20 € Facture FACBER211005381 [DATE] pa…"
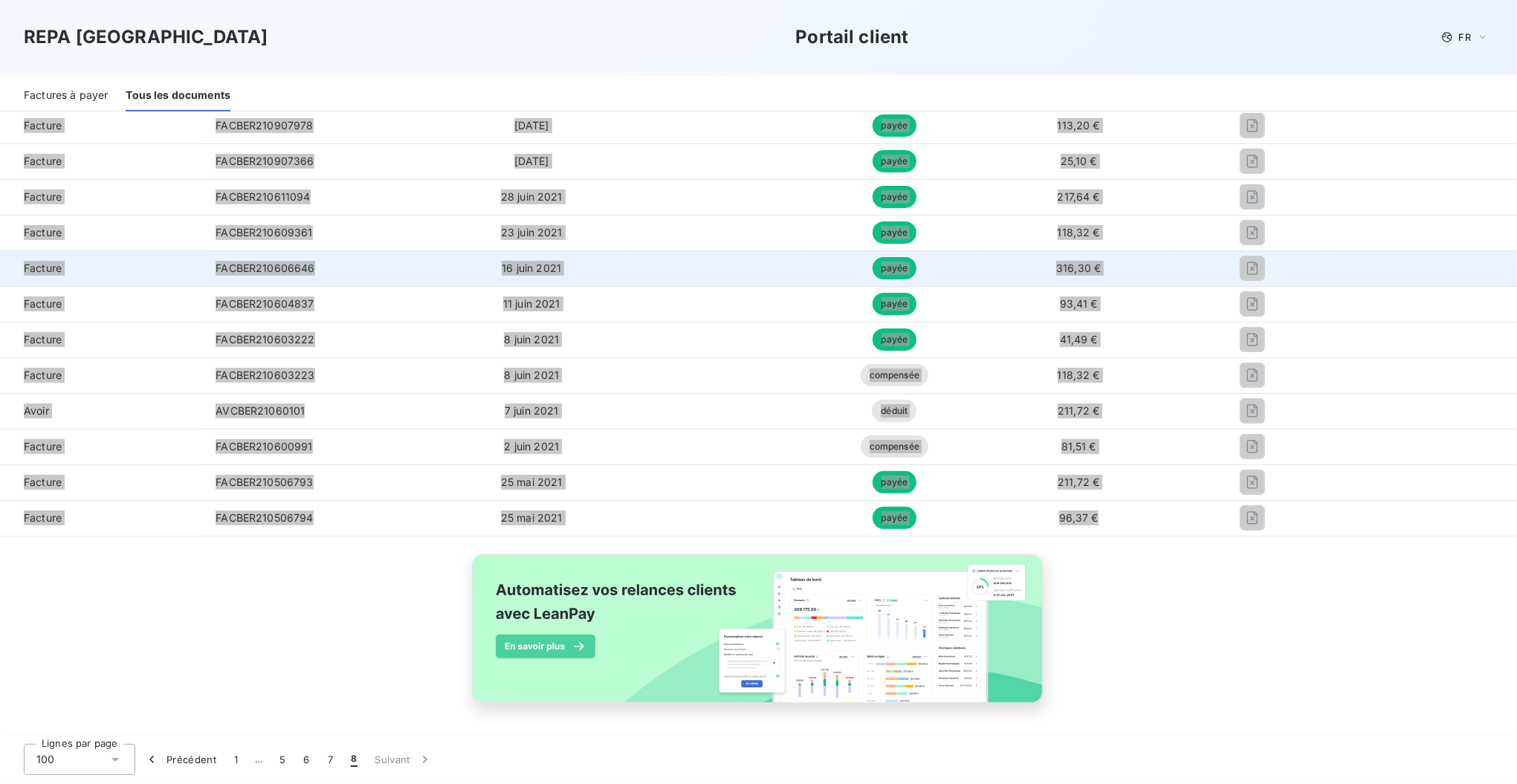
scroll to position [0, 0]
